Goal: Task Accomplishment & Management: Complete application form

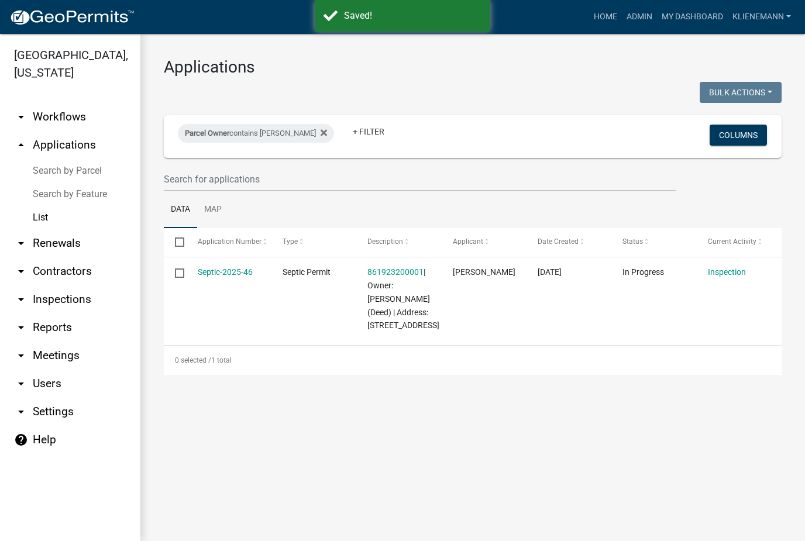
click at [210, 274] on link "Septic-2025-46" at bounding box center [225, 271] width 55 height 9
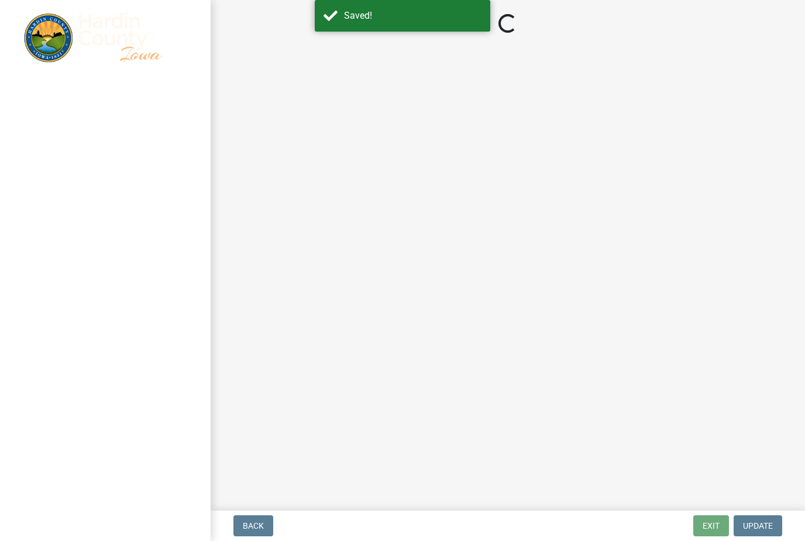
select select "92abfdc4-a32e-4fda-8546-51d3978c14c9"
select select "3f6a41d2-1bc0-4b02-a119-7a8f2dc110ad"
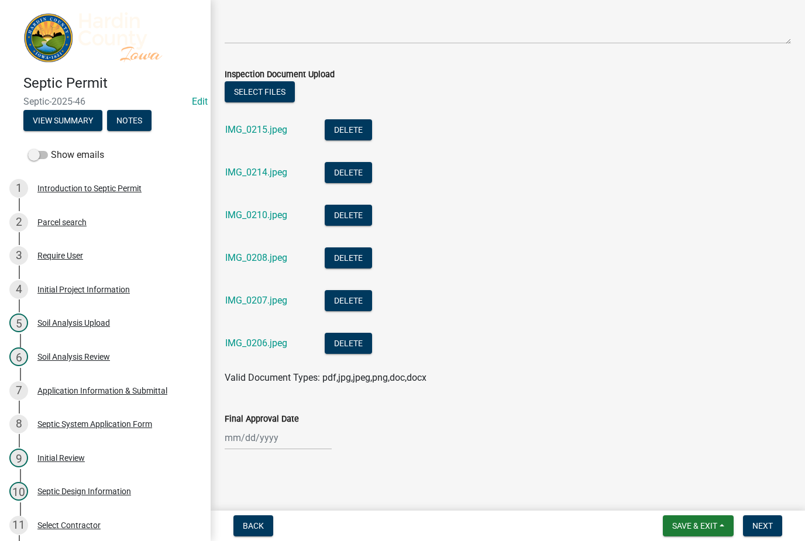
scroll to position [346, 0]
click at [290, 79] on label "Inspection Document Upload" at bounding box center [280, 75] width 110 height 8
click at [250, 98] on button "Select files" at bounding box center [260, 91] width 70 height 21
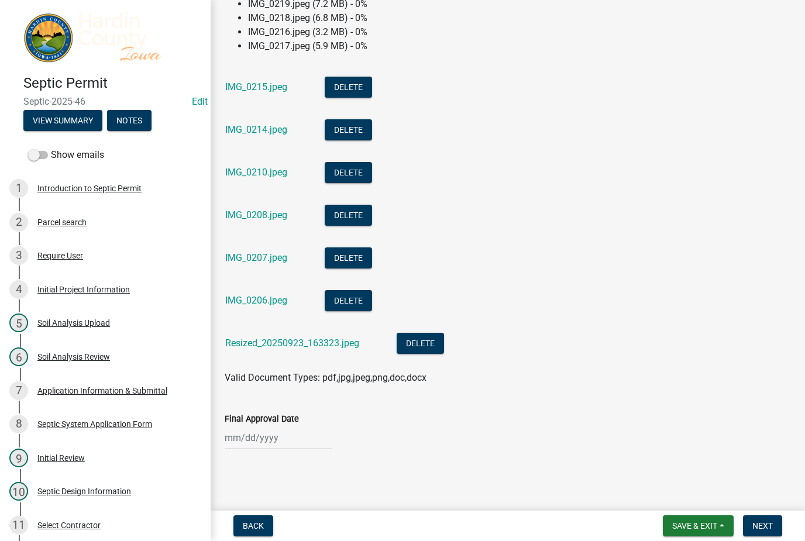
scroll to position [538, 0]
select select "9"
select select "2025"
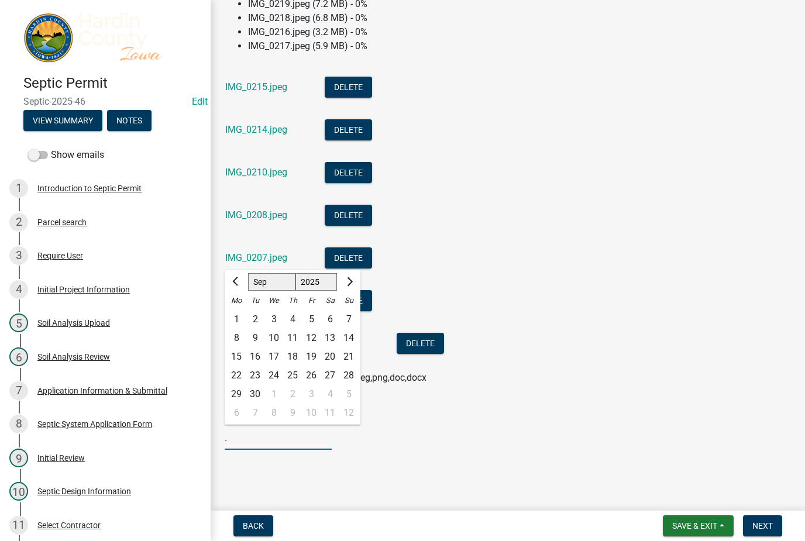
scroll to position [492, 0]
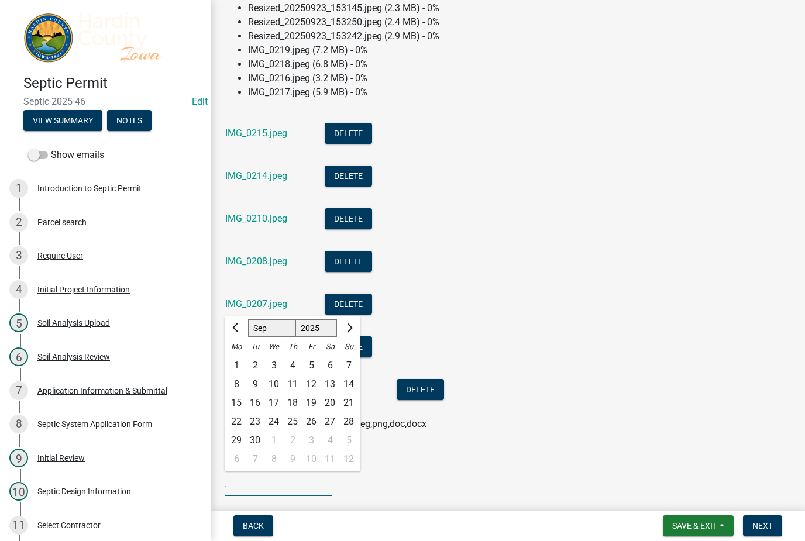
type input "."
click at [437, 316] on li "IMG_0207.jpeg Delete" at bounding box center [508, 305] width 566 height 43
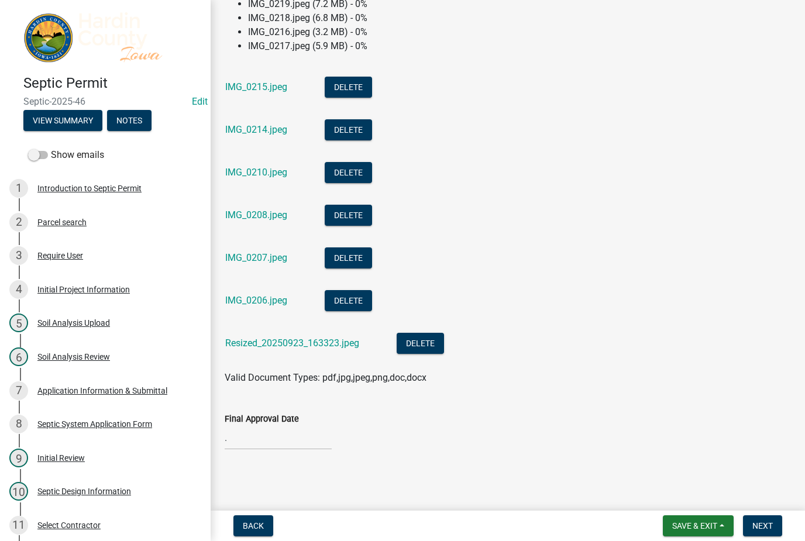
scroll to position [538, 0]
click at [261, 342] on link "Resized_20250923_163323.jpeg" at bounding box center [292, 343] width 134 height 11
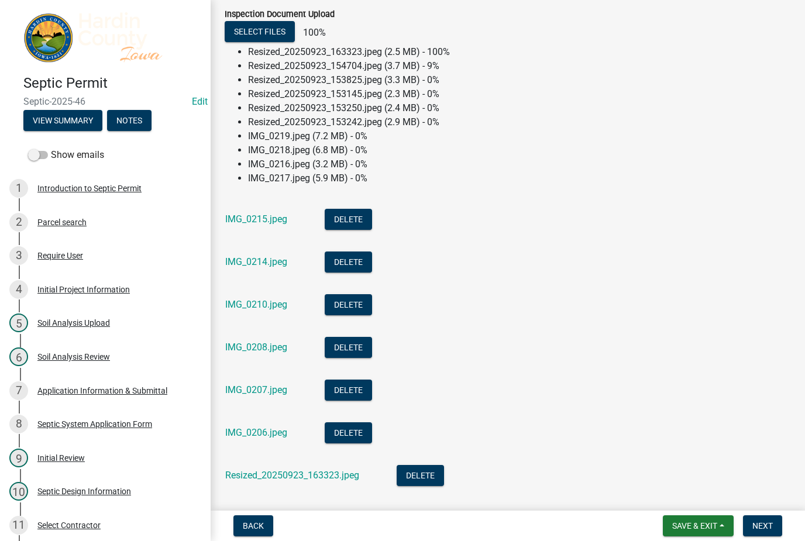
scroll to position [405, 0]
click at [263, 112] on li "Resized_20250923_153250.jpeg (2.4 MB) - 0%" at bounding box center [519, 109] width 543 height 14
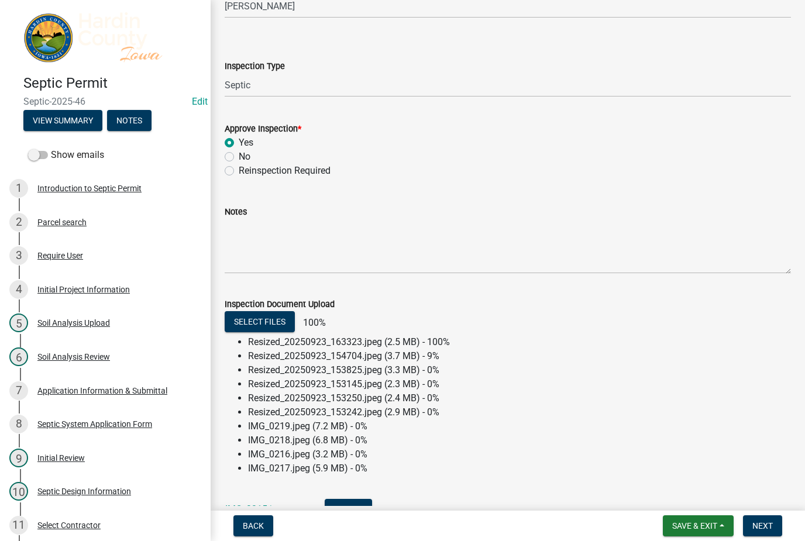
scroll to position [115, 0]
click at [700, 528] on span "Save & Exit" at bounding box center [694, 525] width 45 height 9
click at [707, 506] on button "Save & Exit" at bounding box center [687, 495] width 94 height 28
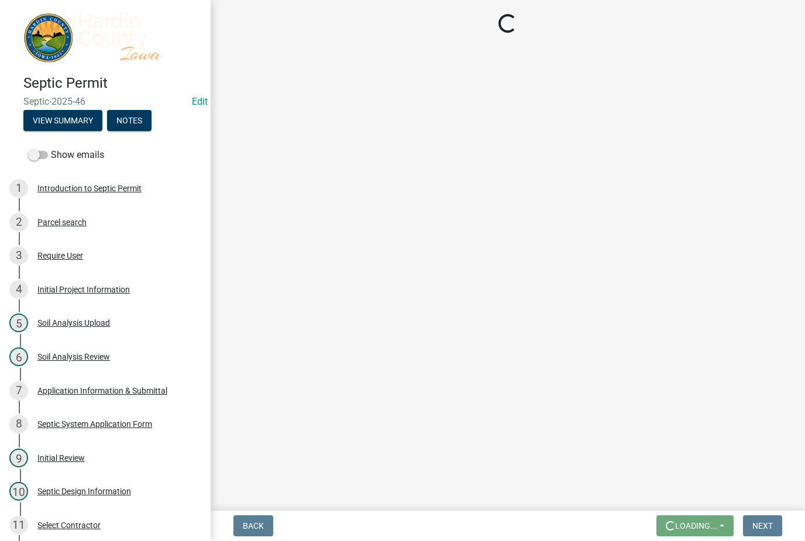
scroll to position [0, 0]
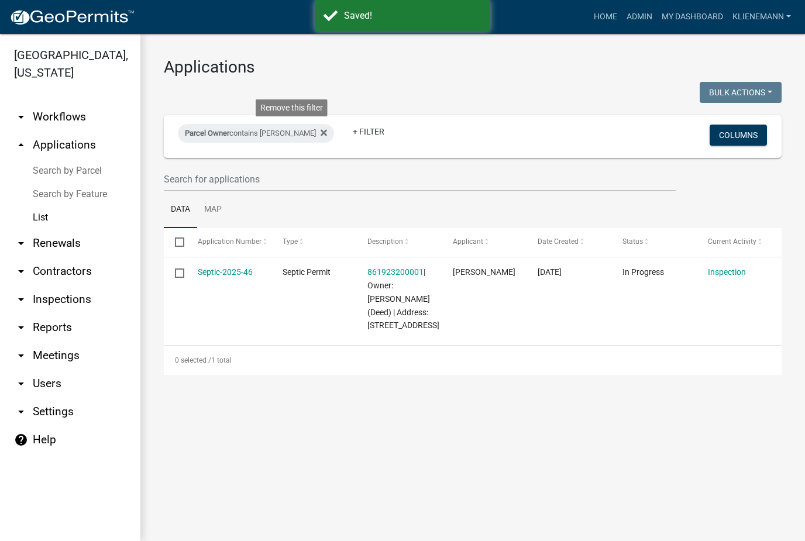
click at [321, 129] on icon at bounding box center [324, 132] width 6 height 6
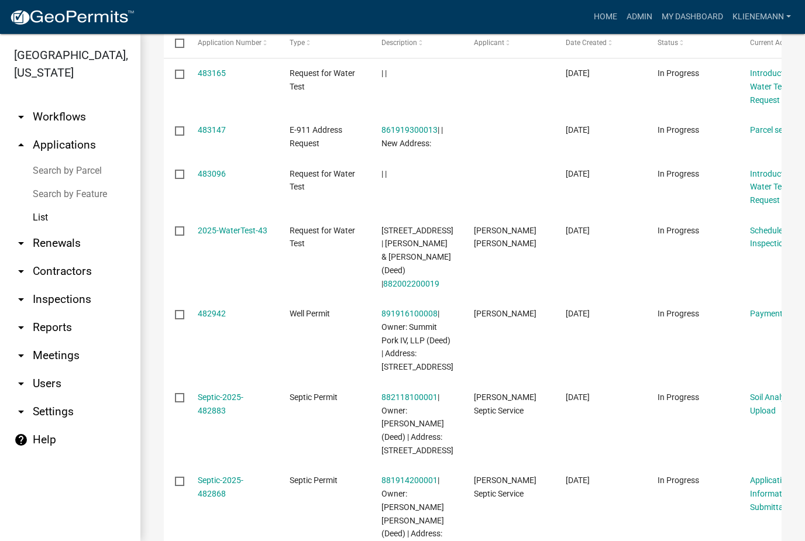
scroll to position [196, 0]
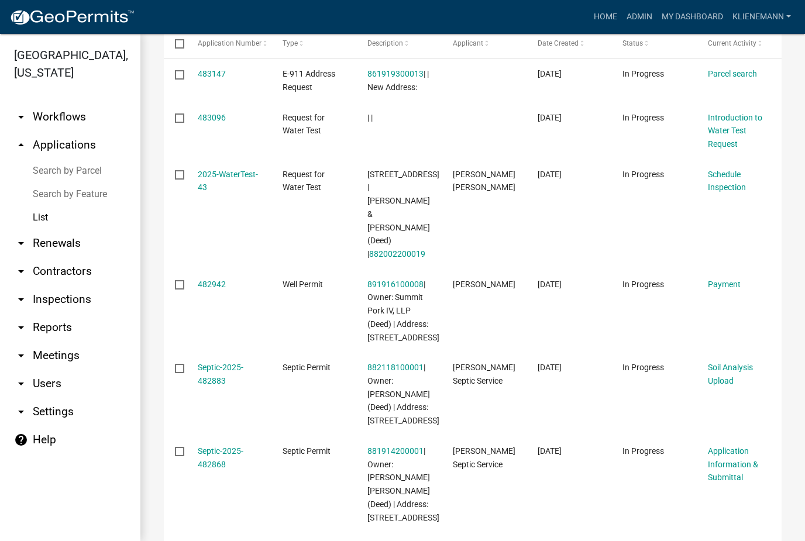
scroll to position [197, 0]
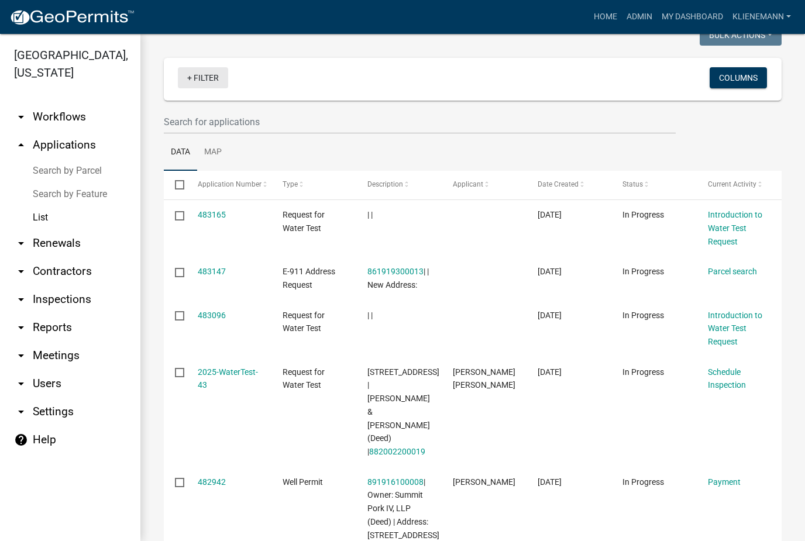
scroll to position [61, 0]
